Goal: Information Seeking & Learning: Learn about a topic

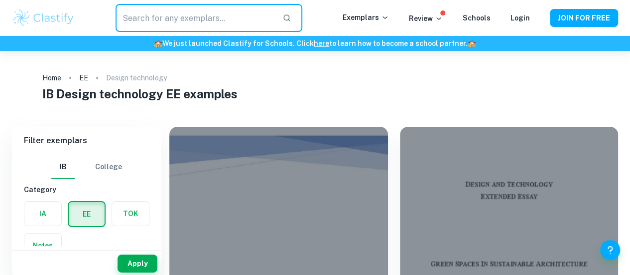
click at [231, 14] on input "text" at bounding box center [195, 18] width 159 height 28
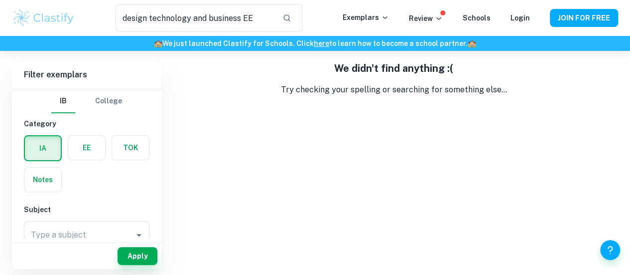
scroll to position [51, 0]
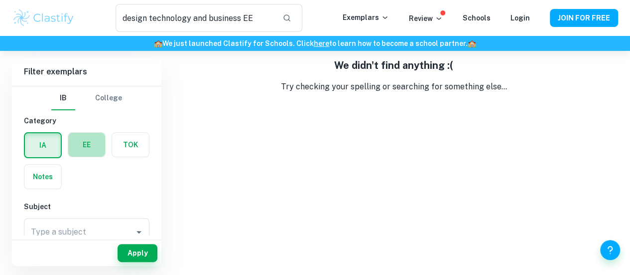
click at [92, 141] on label "button" at bounding box center [86, 145] width 37 height 24
click at [0, 0] on input "radio" at bounding box center [0, 0] width 0 height 0
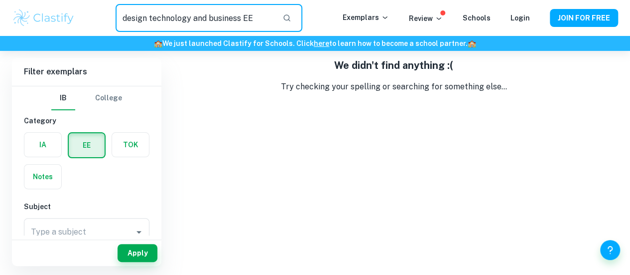
drag, startPoint x: 258, startPoint y: 23, endPoint x: 244, endPoint y: 22, distance: 14.0
click at [244, 22] on input "design technology and business EE" at bounding box center [195, 18] width 159 height 28
type input "design technology and business"
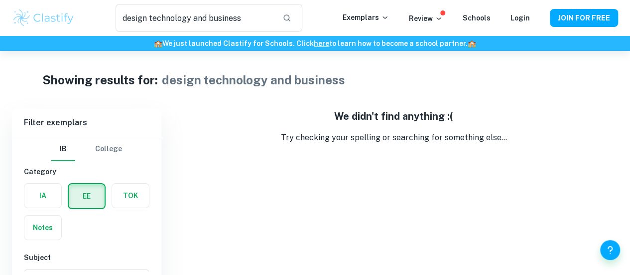
scroll to position [51, 0]
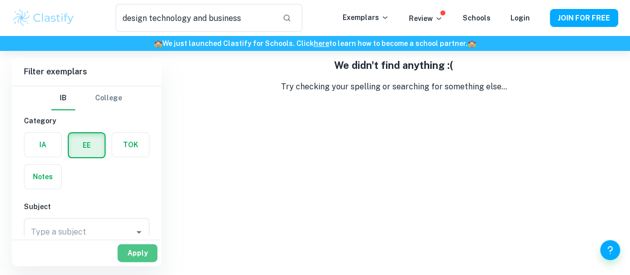
click at [138, 252] on button "Apply" at bounding box center [138, 253] width 40 height 18
